Goal: Task Accomplishment & Management: Manage account settings

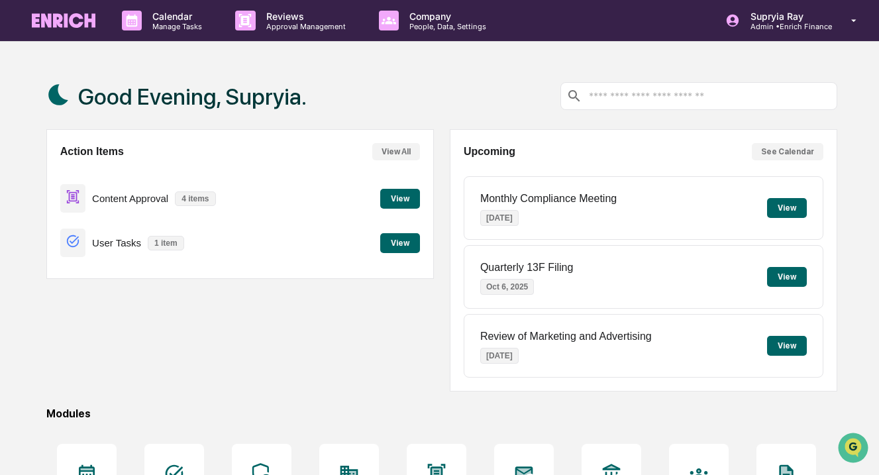
click at [407, 199] on button "View" at bounding box center [400, 199] width 40 height 20
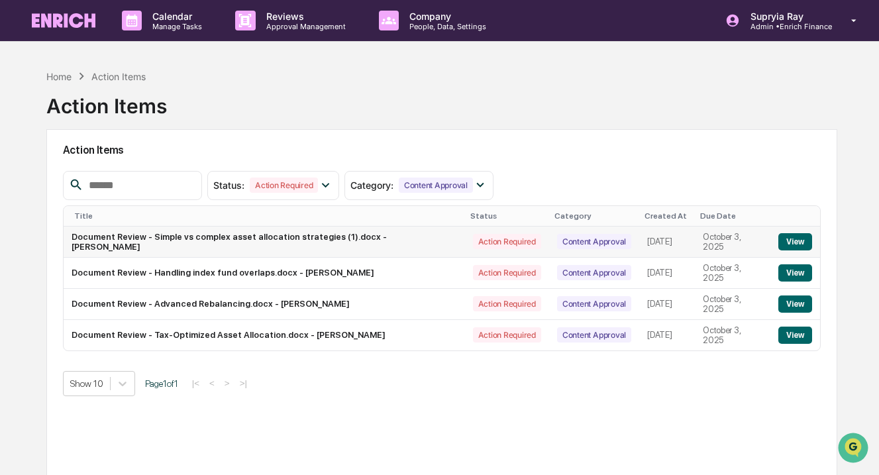
click at [799, 243] on button "View" at bounding box center [796, 241] width 34 height 17
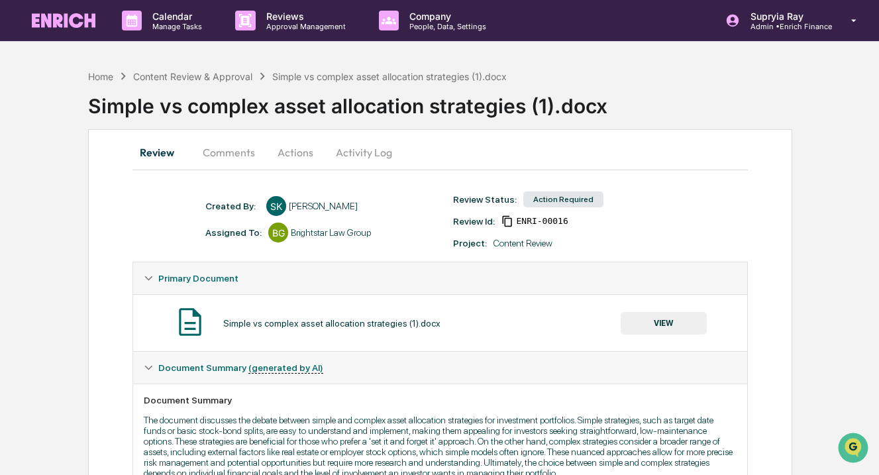
click at [661, 320] on button "VIEW" at bounding box center [664, 323] width 86 height 23
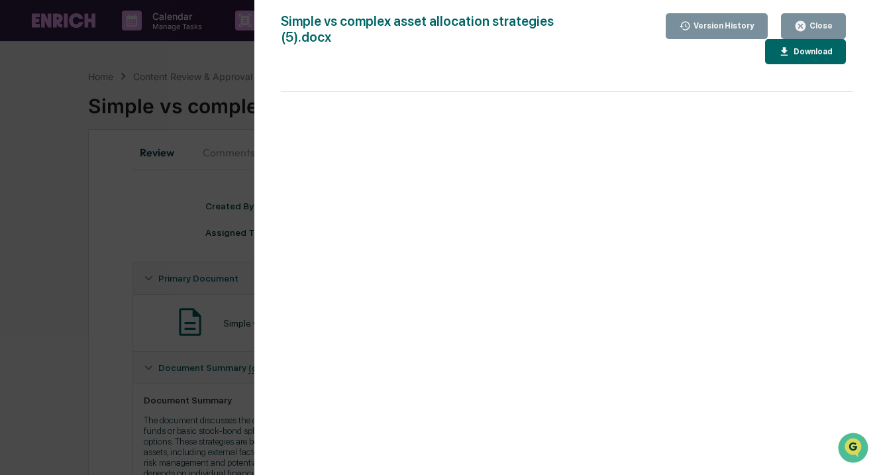
click at [817, 23] on div "Close" at bounding box center [820, 25] width 26 height 9
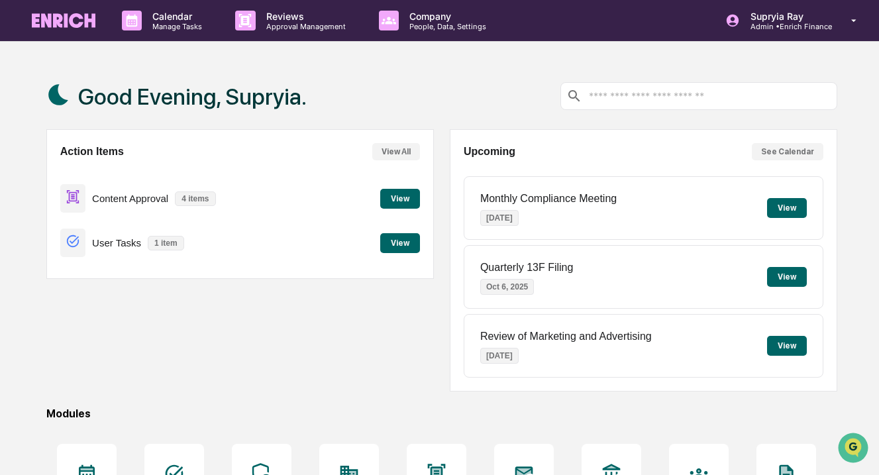
click at [407, 200] on button "View" at bounding box center [400, 199] width 40 height 20
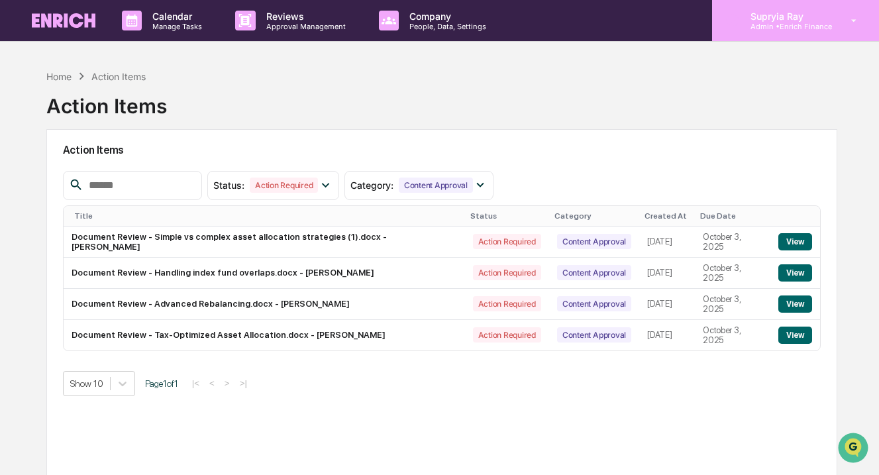
click at [808, 26] on p "Admin • Enrich Finance" at bounding box center [786, 26] width 92 height 9
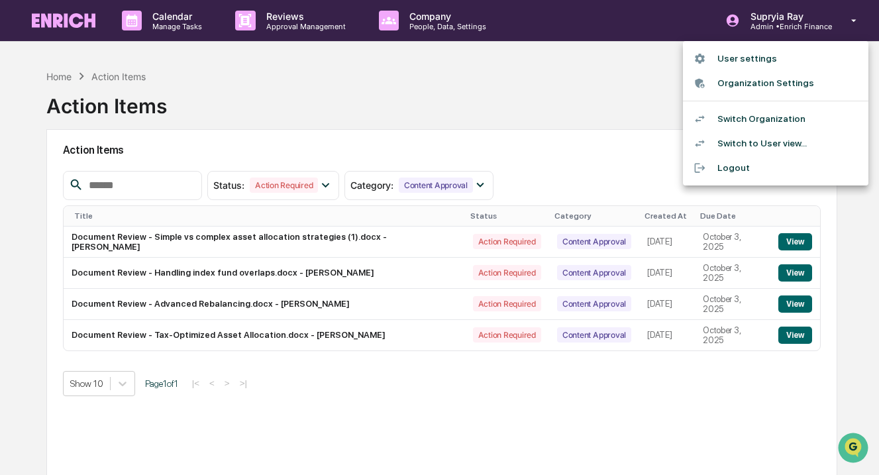
click at [759, 125] on li "Switch Organization" at bounding box center [776, 119] width 186 height 25
